Goal: Transaction & Acquisition: Download file/media

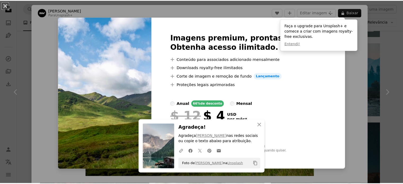
scroll to position [238, 0]
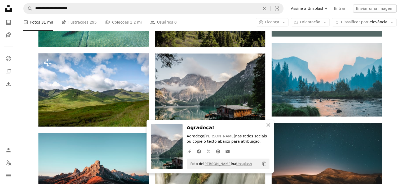
click at [266, 126] on icon "An X shape" at bounding box center [268, 125] width 6 height 6
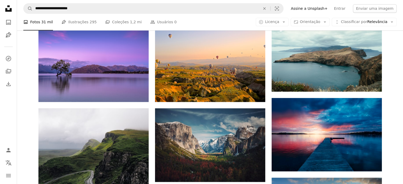
scroll to position [450, 0]
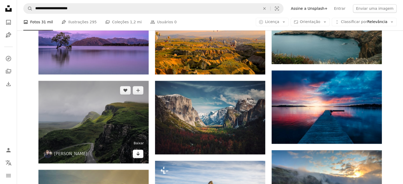
click at [137, 155] on icon "Arrow pointing down" at bounding box center [138, 153] width 4 height 6
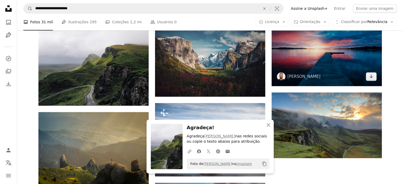
scroll to position [583, 0]
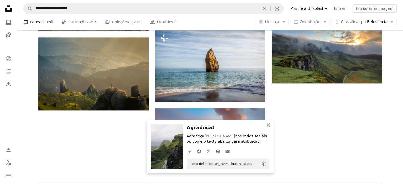
click at [267, 125] on icon "An X shape" at bounding box center [268, 125] width 6 height 6
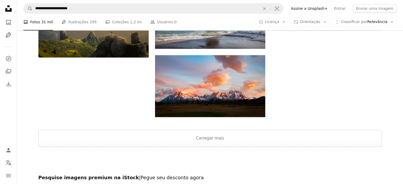
scroll to position [530, 0]
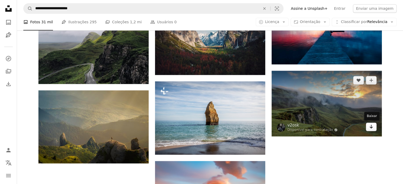
click at [370, 128] on icon "Arrow pointing down" at bounding box center [371, 126] width 4 height 6
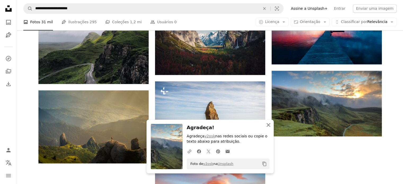
drag, startPoint x: 268, startPoint y: 126, endPoint x: 275, endPoint y: 140, distance: 14.8
click at [268, 126] on icon "An X shape" at bounding box center [268, 125] width 6 height 6
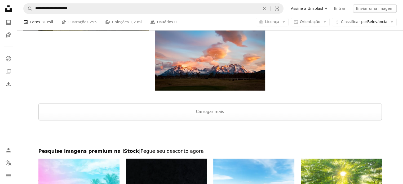
scroll to position [688, 0]
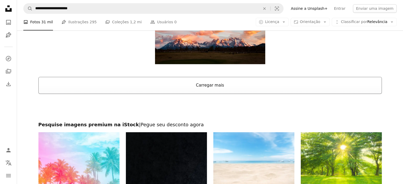
click at [210, 86] on button "Carregar mais" at bounding box center [209, 85] width 343 height 17
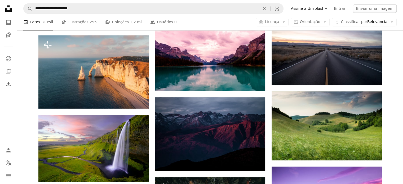
scroll to position [847, 0]
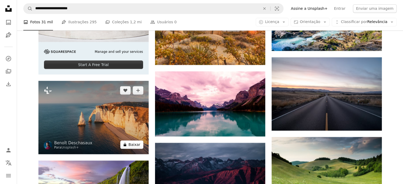
click at [135, 144] on button "A lock Baixar" at bounding box center [131, 144] width 23 height 8
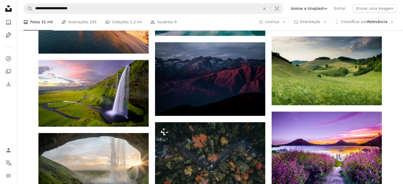
scroll to position [900, 0]
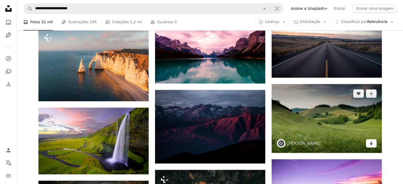
click at [371, 144] on icon "Baixar" at bounding box center [370, 143] width 3 height 4
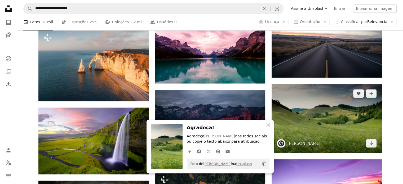
scroll to position [1061, 0]
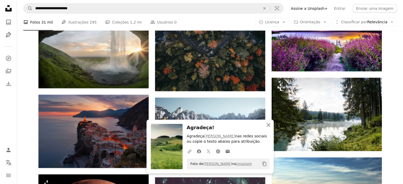
click at [269, 125] on icon "An X shape" at bounding box center [268, 125] width 6 height 6
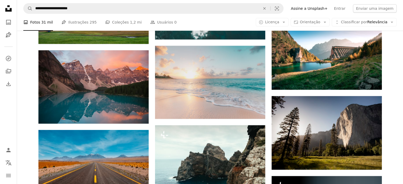
scroll to position [1909, 0]
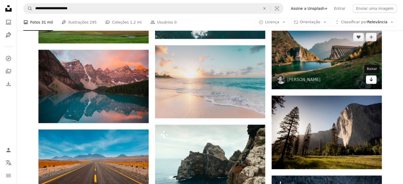
click at [372, 82] on icon "Arrow pointing down" at bounding box center [371, 79] width 4 height 6
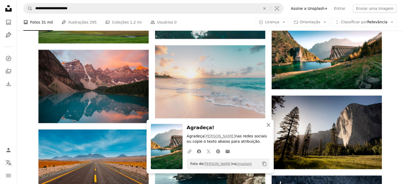
click at [268, 127] on icon "An X shape" at bounding box center [268, 125] width 6 height 6
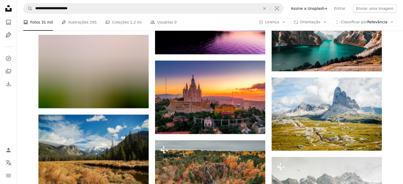
scroll to position [3948, 0]
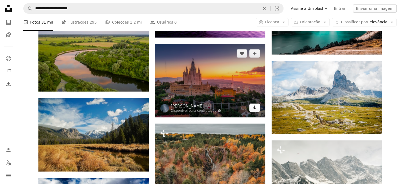
click at [255, 110] on icon "Arrow pointing down" at bounding box center [254, 107] width 4 height 6
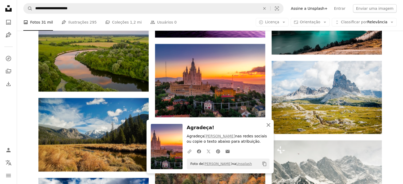
click at [268, 125] on icon "An X shape" at bounding box center [268, 125] width 6 height 6
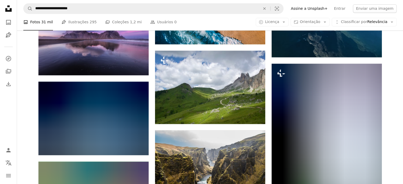
scroll to position [4901, 0]
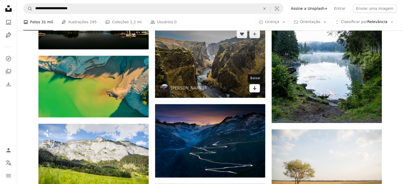
click at [255, 92] on link "Arrow pointing down" at bounding box center [254, 88] width 11 height 8
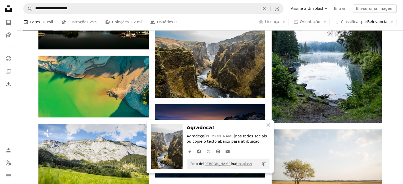
drag, startPoint x: 268, startPoint y: 127, endPoint x: 276, endPoint y: 125, distance: 8.4
click at [268, 127] on icon "An X shape" at bounding box center [268, 125] width 6 height 6
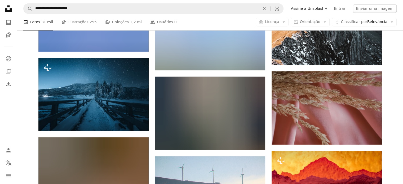
scroll to position [9029, 0]
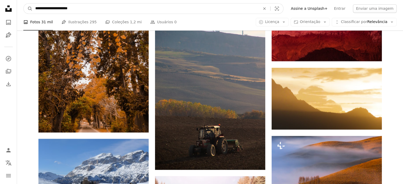
click at [103, 10] on input "**********" at bounding box center [146, 8] width 226 height 10
type input "**********"
click at [24, 3] on button "A magnifying glass" at bounding box center [28, 8] width 9 height 10
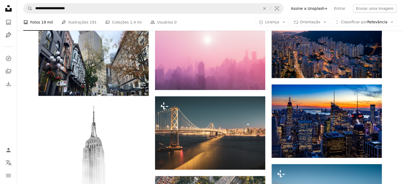
scroll to position [1907, 0]
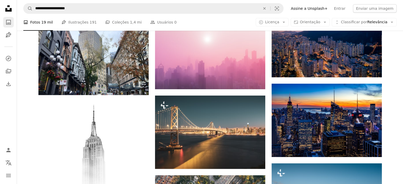
click at [6, 21] on icon "A photo" at bounding box center [8, 22] width 6 height 6
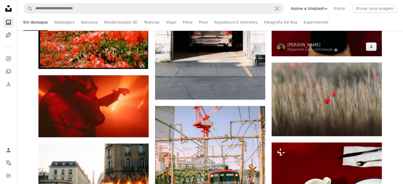
scroll to position [2595, 0]
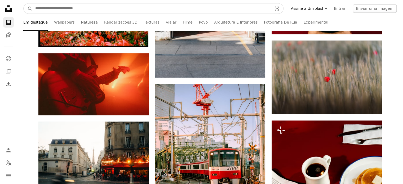
click at [95, 10] on input "Pesquise conteúdo visual em todo o site" at bounding box center [152, 8] width 238 height 10
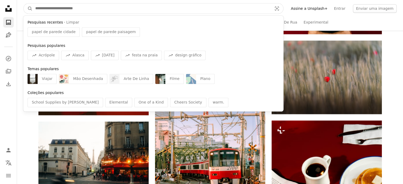
click at [95, 10] on input "Pesquise conteúdo visual em todo o site" at bounding box center [152, 8] width 238 height 10
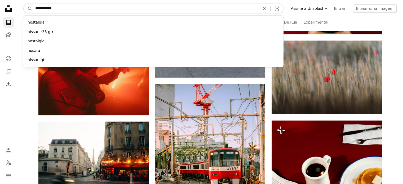
type input "**********"
click button "A magnifying glass" at bounding box center [28, 8] width 9 height 10
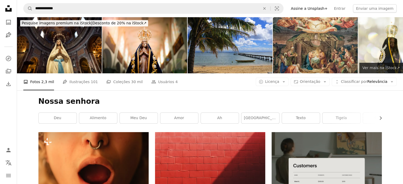
click at [386, 69] on span "Ver mais na iStock ↗" at bounding box center [380, 68] width 37 height 4
